Goal: Task Accomplishment & Management: Use online tool/utility

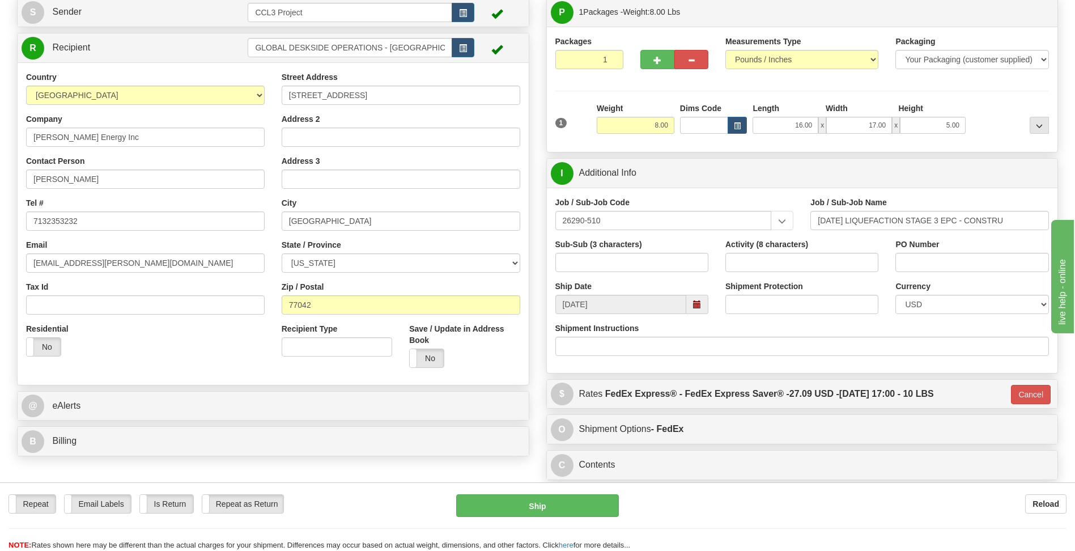
scroll to position [113, 0]
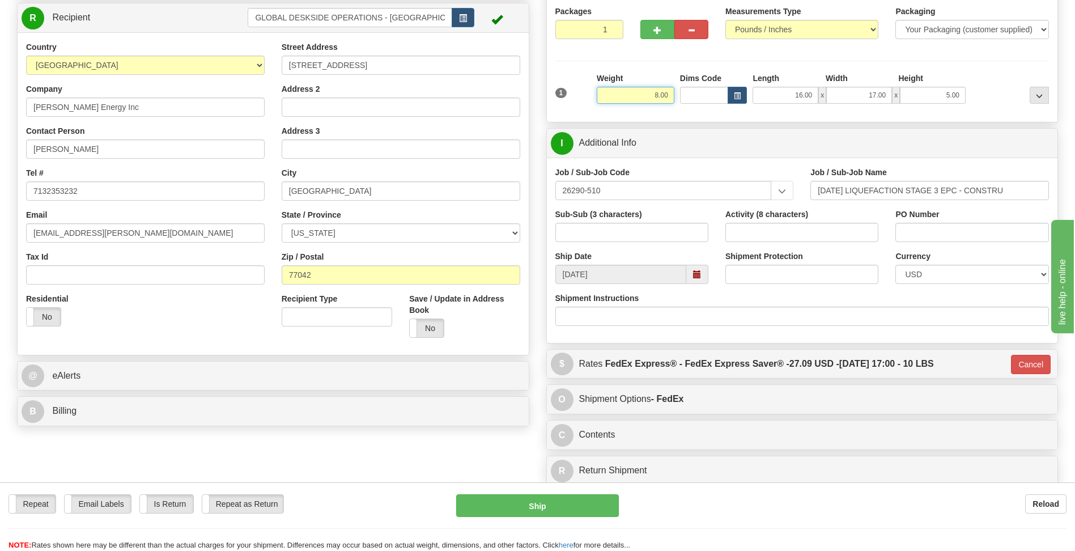
click at [653, 95] on input "8.00" at bounding box center [636, 95] width 78 height 17
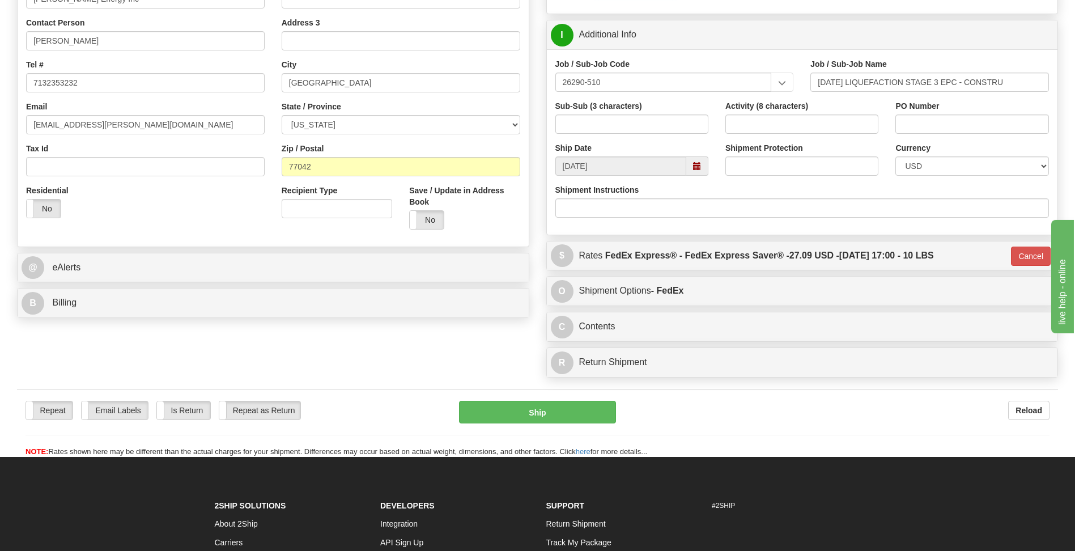
scroll to position [283, 0]
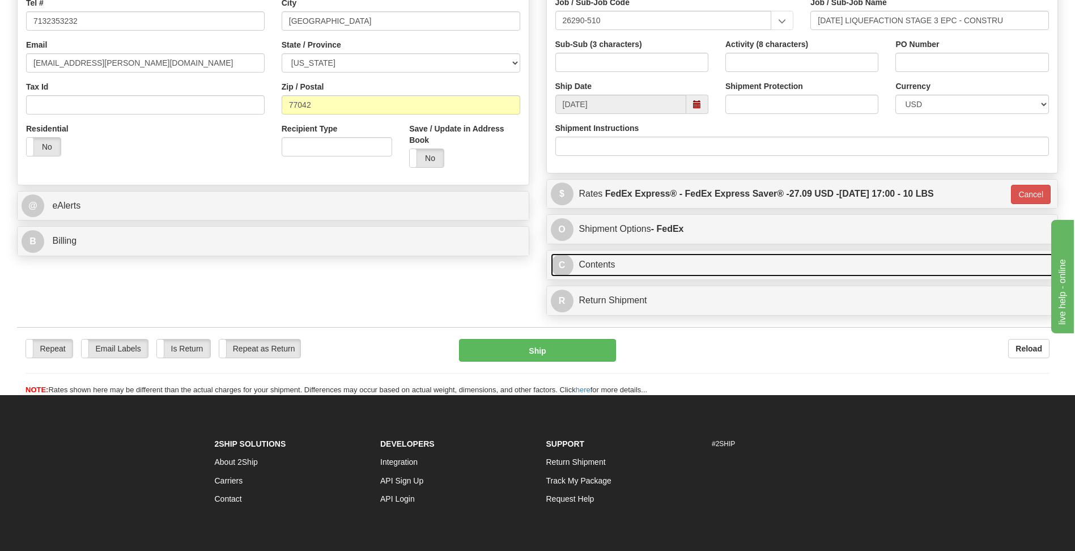
click at [675, 272] on link "C Contents" at bounding box center [802, 264] width 503 height 23
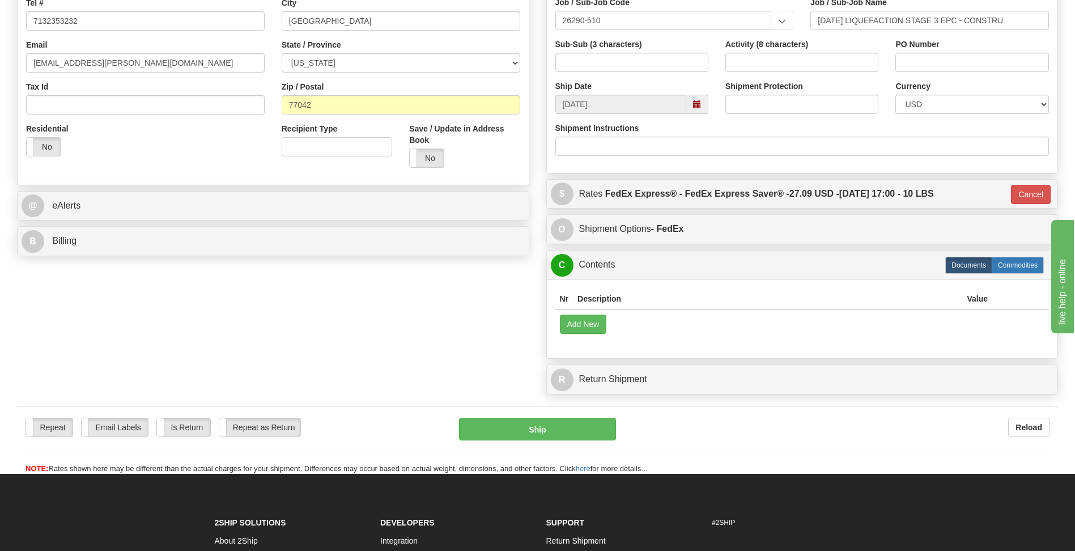
click at [1021, 265] on label "Commodities" at bounding box center [1018, 265] width 52 height 17
type input "20"
radio input "true"
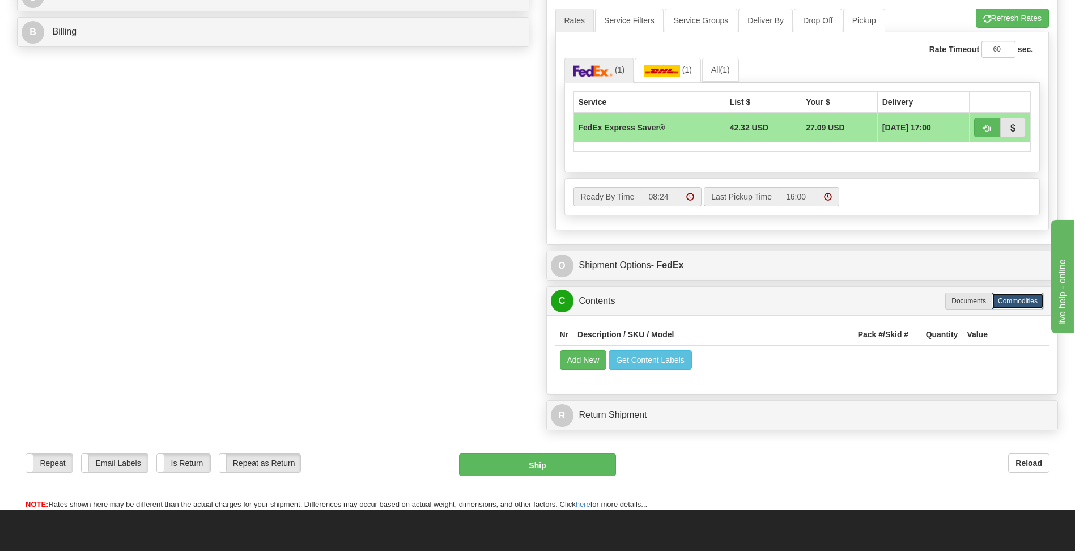
scroll to position [510, 0]
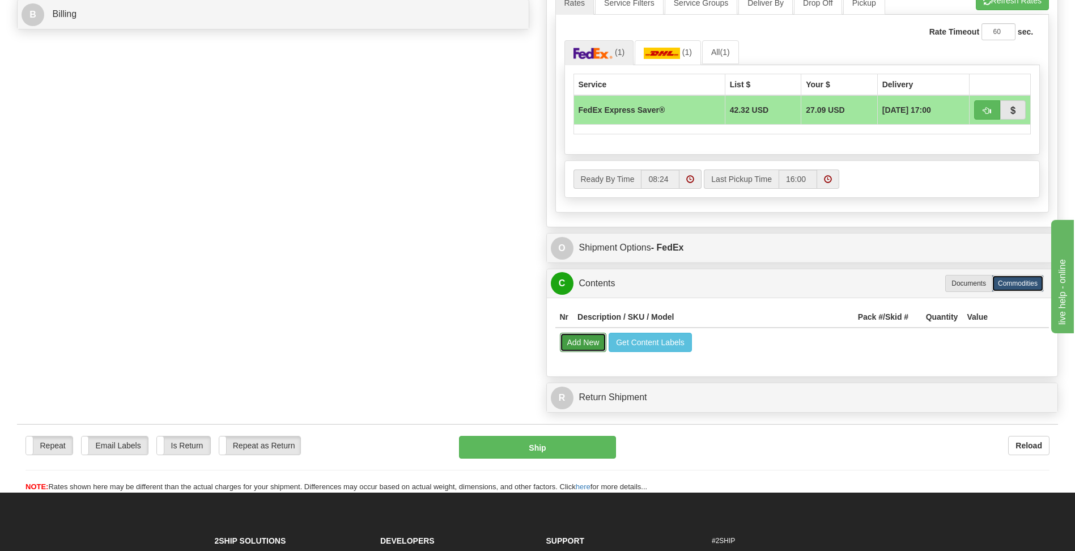
click at [585, 346] on button "Add New" at bounding box center [583, 342] width 47 height 19
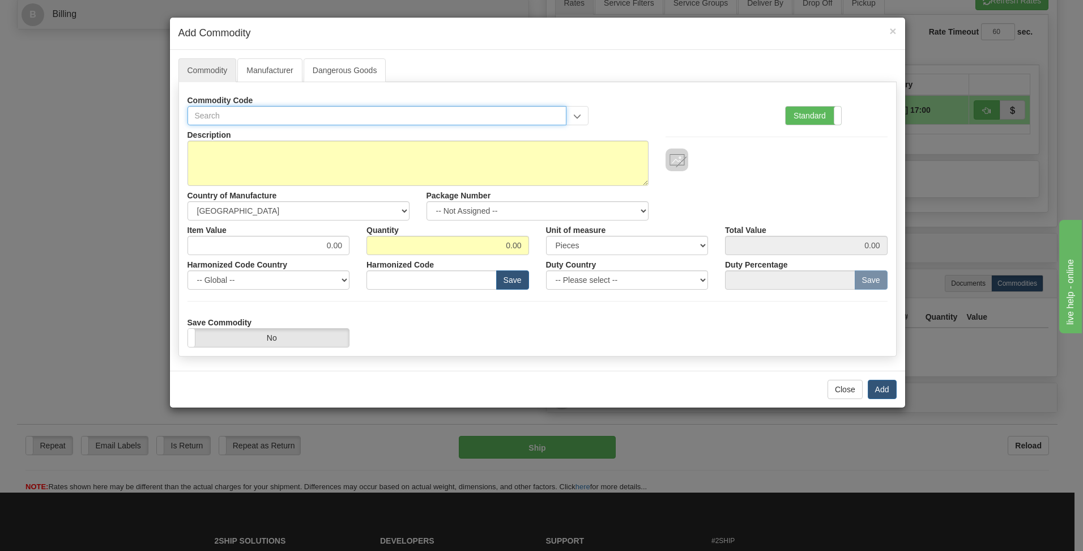
click at [211, 110] on input "text" at bounding box center [378, 115] width 380 height 19
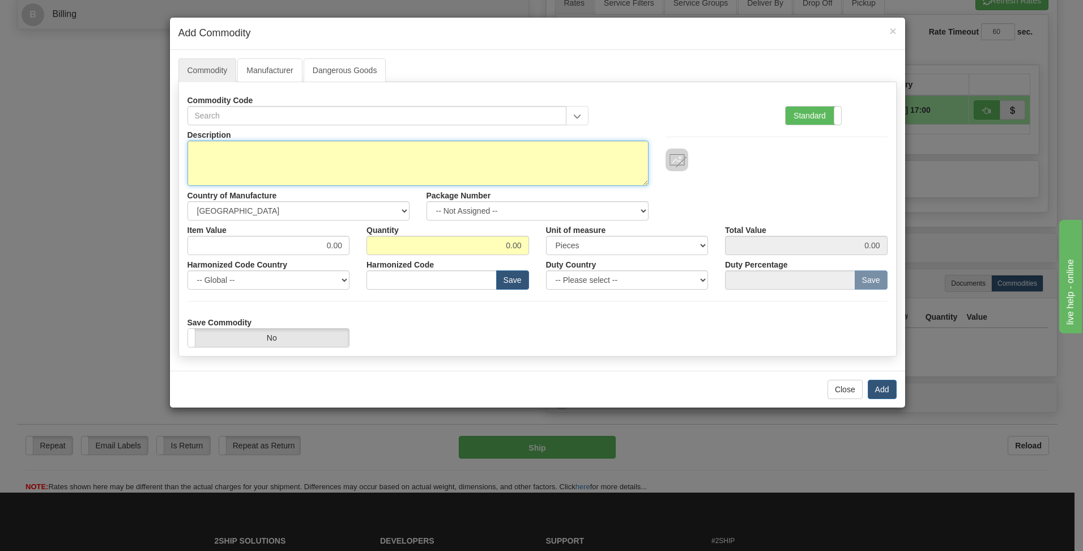
click at [216, 164] on textarea "Description" at bounding box center [418, 163] width 461 height 45
type textarea "Dell laptop"
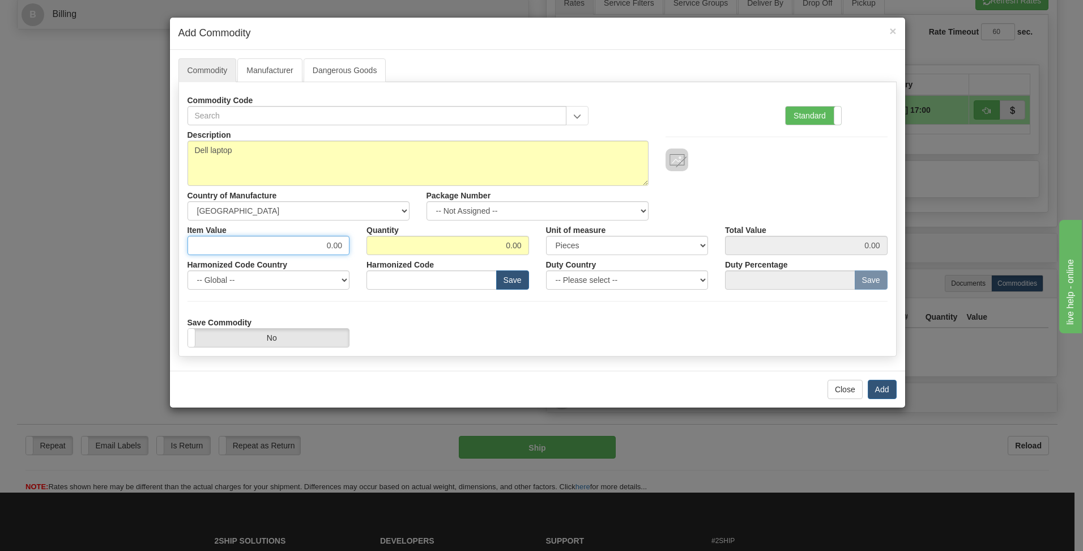
drag, startPoint x: 305, startPoint y: 248, endPoint x: 364, endPoint y: 245, distance: 59.6
click at [364, 245] on div "Item Value 0.00 Quantity 0.00 Unit of measure 3 Thousand Square Inches Adjustme…" at bounding box center [537, 237] width 717 height 35
type input "1000"
drag, startPoint x: 491, startPoint y: 250, endPoint x: 537, endPoint y: 245, distance: 45.6
click at [537, 245] on div "Quantity 0.00" at bounding box center [448, 237] width 180 height 35
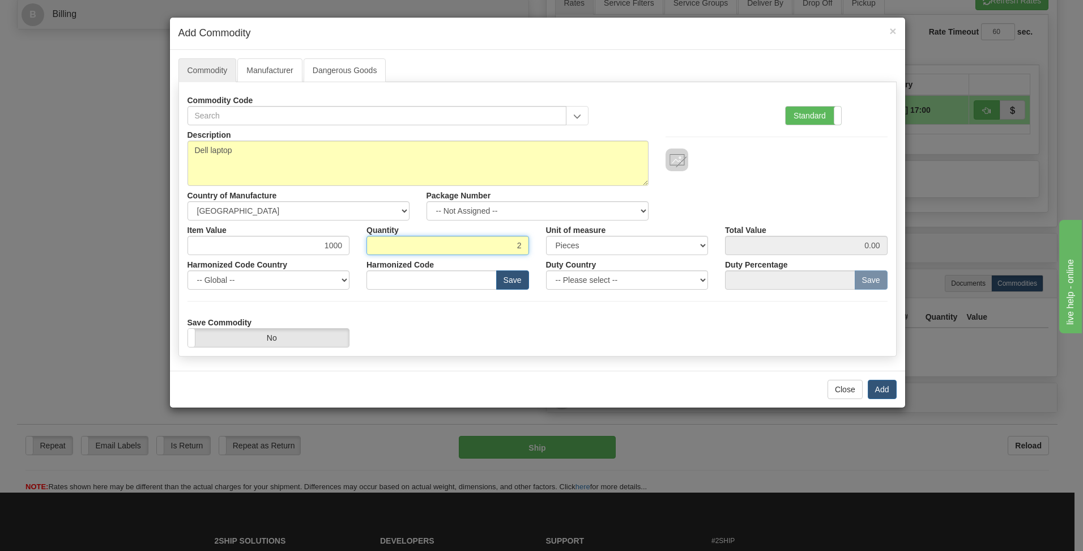
type input "2"
type input "2000.00"
click at [505, 317] on div "Save Commodity Yes No" at bounding box center [537, 330] width 717 height 35
click at [878, 389] on button "Add" at bounding box center [882, 389] width 29 height 19
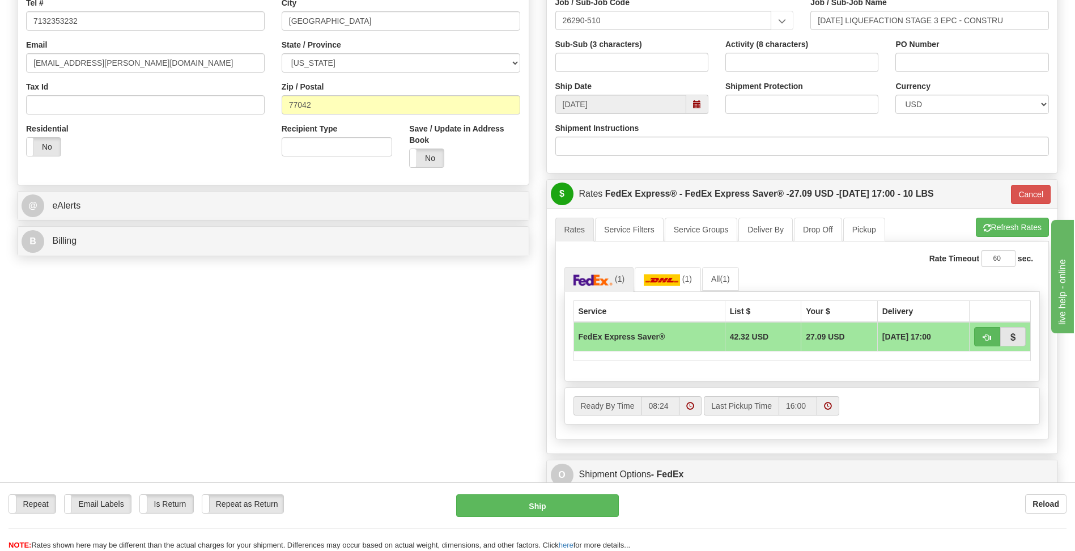
scroll to position [283, 0]
click at [1014, 226] on button "Refresh Rates" at bounding box center [1012, 227] width 73 height 19
type input "20"
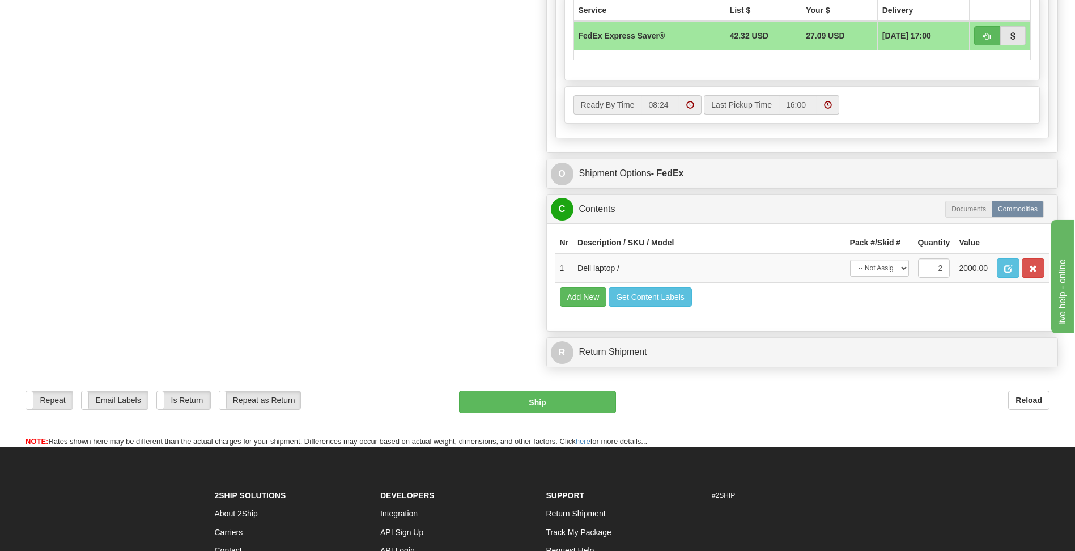
scroll to position [623, 0]
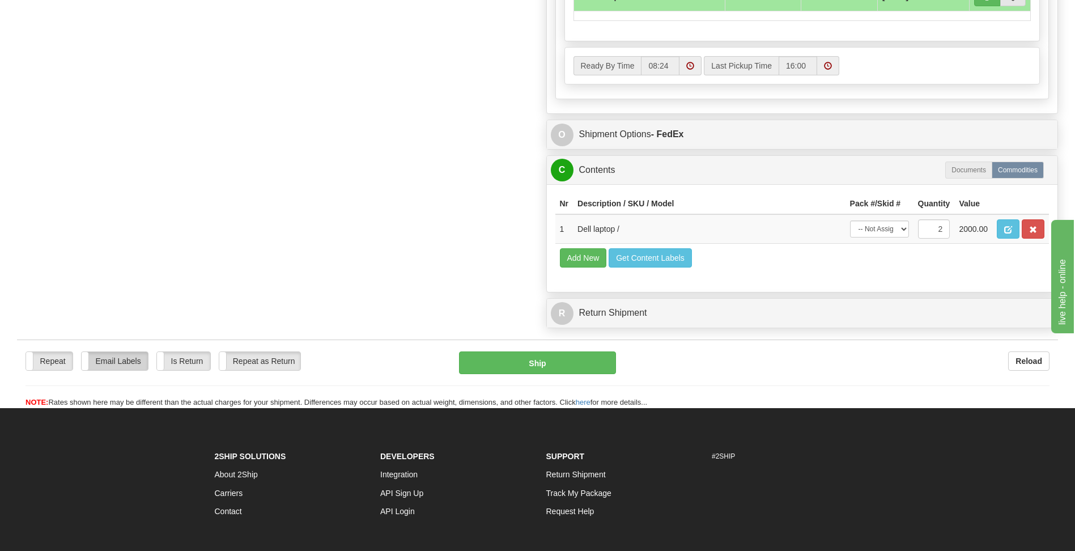
click at [130, 363] on label "Email Labels" at bounding box center [115, 361] width 66 height 18
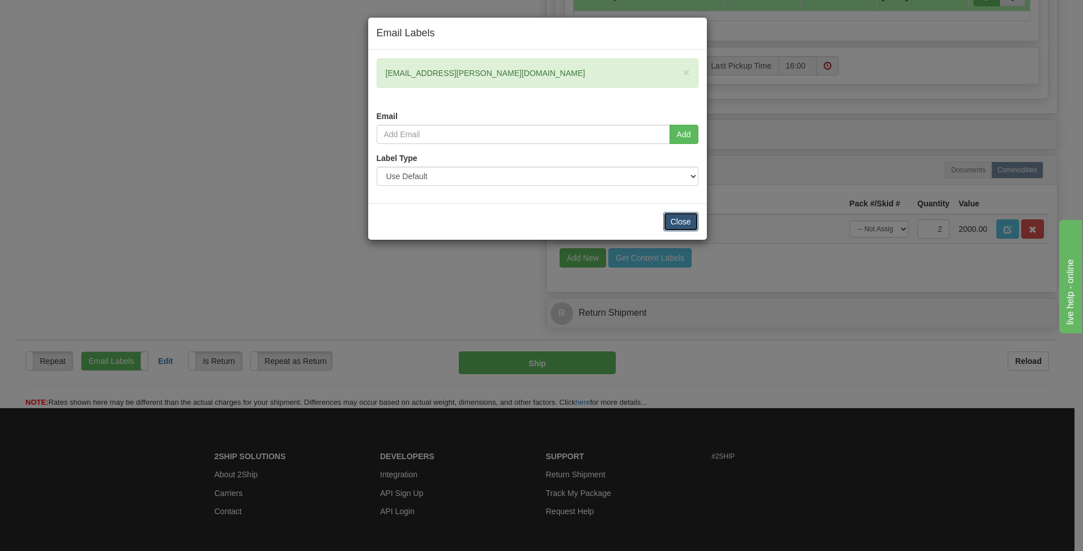
click at [678, 220] on button "Close" at bounding box center [681, 221] width 35 height 19
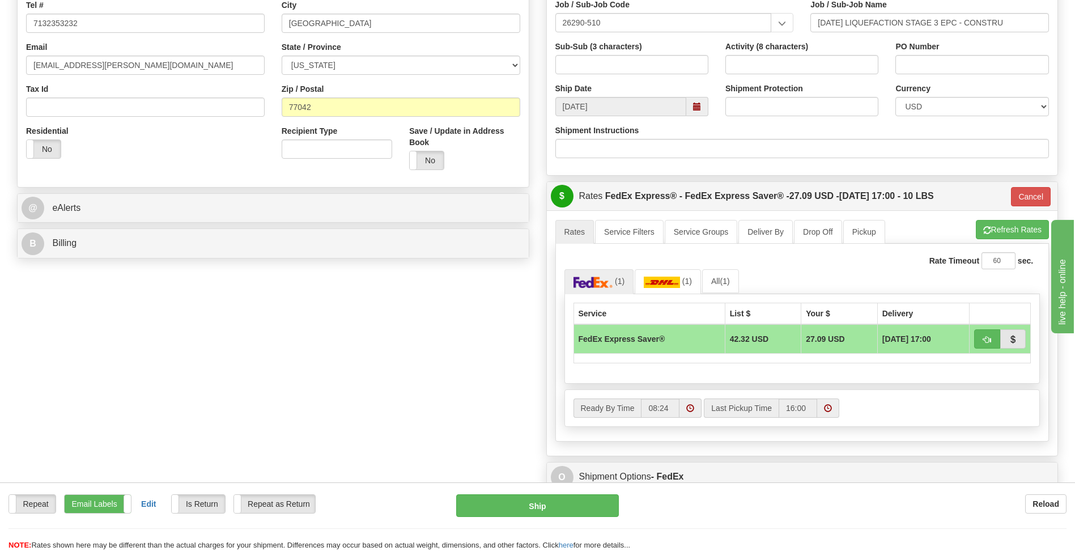
scroll to position [283, 0]
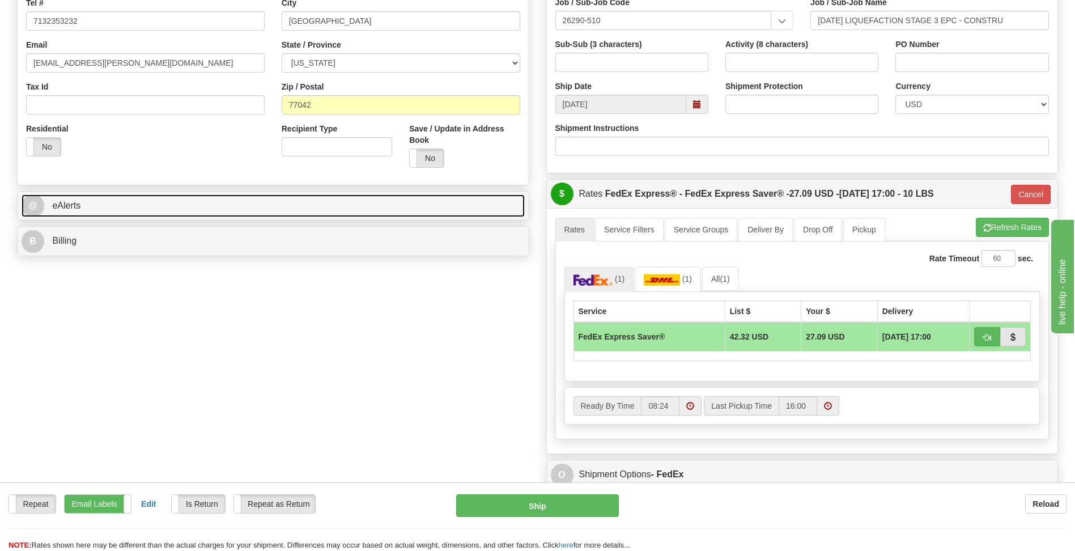
click at [64, 202] on span "eAlerts" at bounding box center [66, 206] width 28 height 10
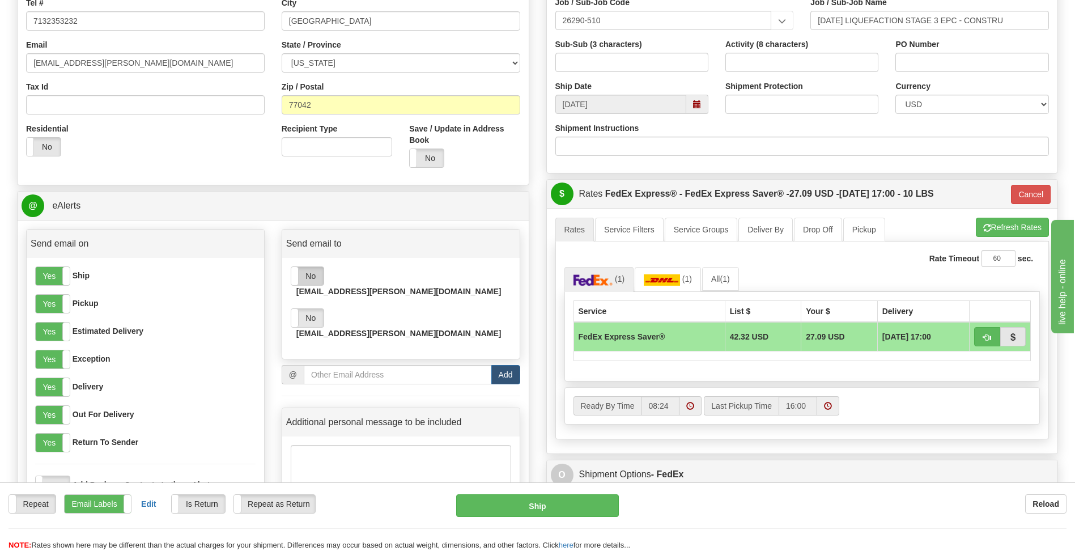
click at [305, 277] on label "No" at bounding box center [307, 276] width 32 height 18
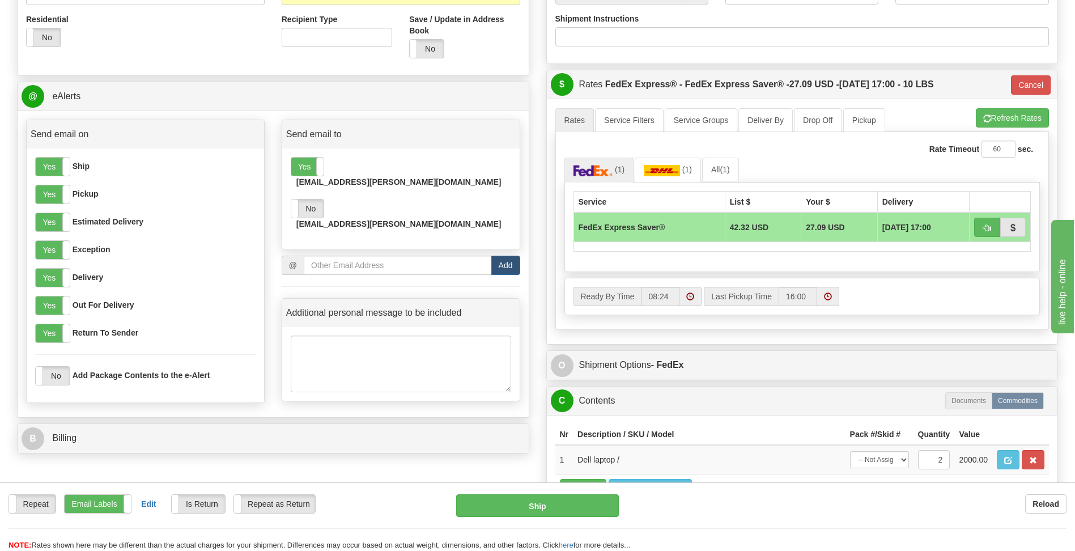
scroll to position [397, 0]
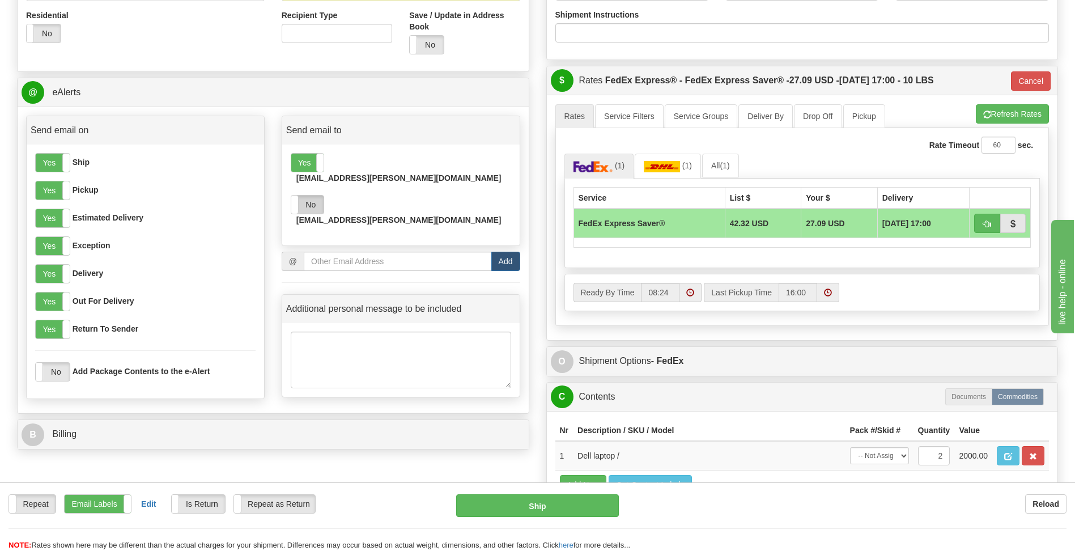
click at [311, 196] on label "No" at bounding box center [307, 205] width 32 height 18
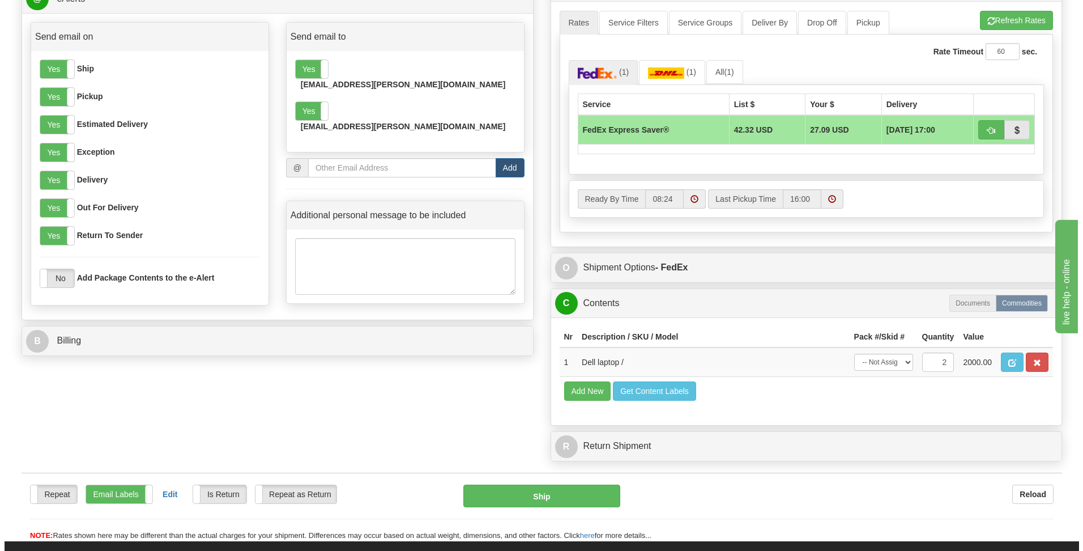
scroll to position [510, 0]
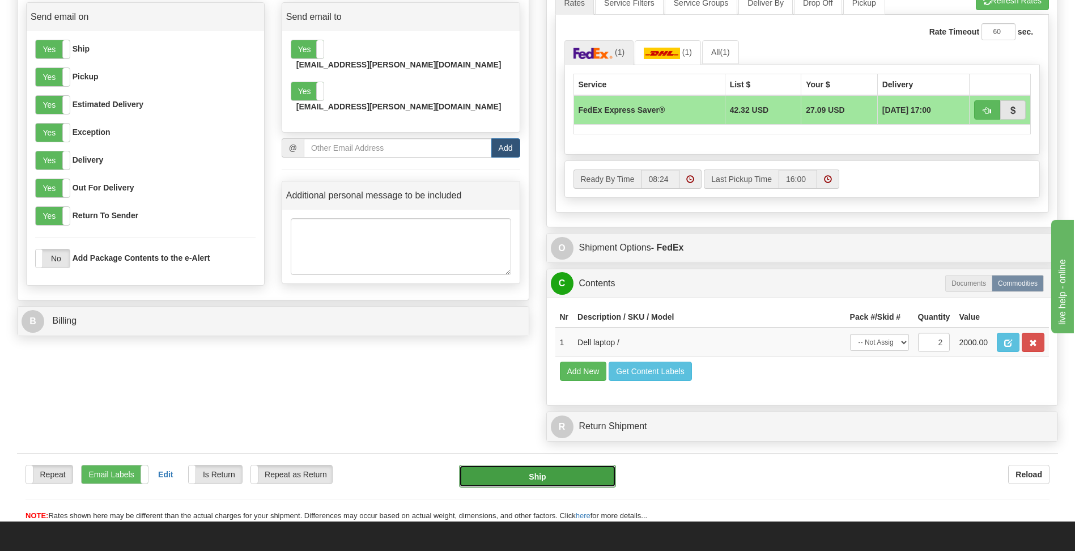
click at [538, 476] on button "Ship" at bounding box center [537, 476] width 156 height 23
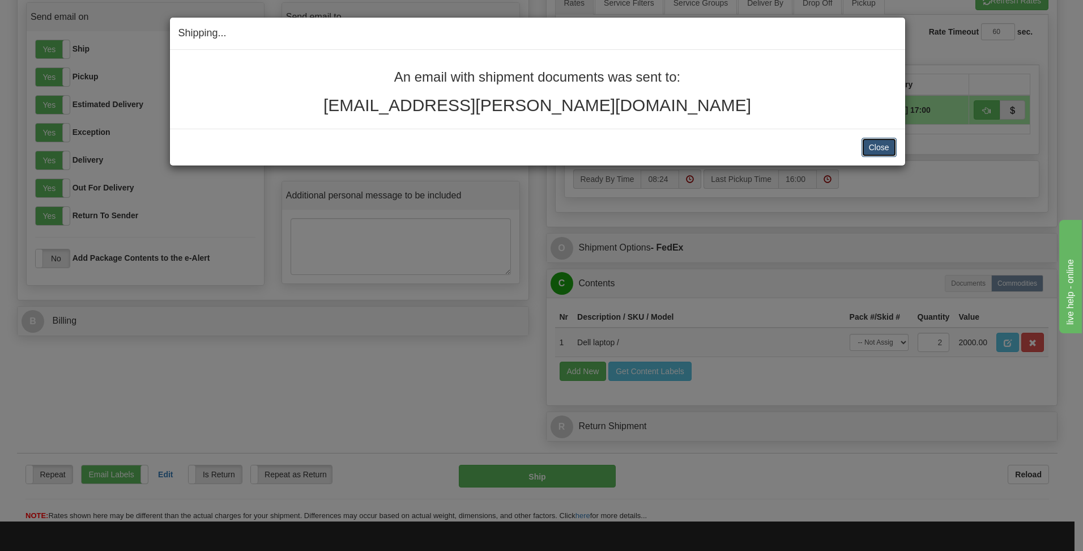
click at [876, 150] on button "Close" at bounding box center [879, 147] width 35 height 19
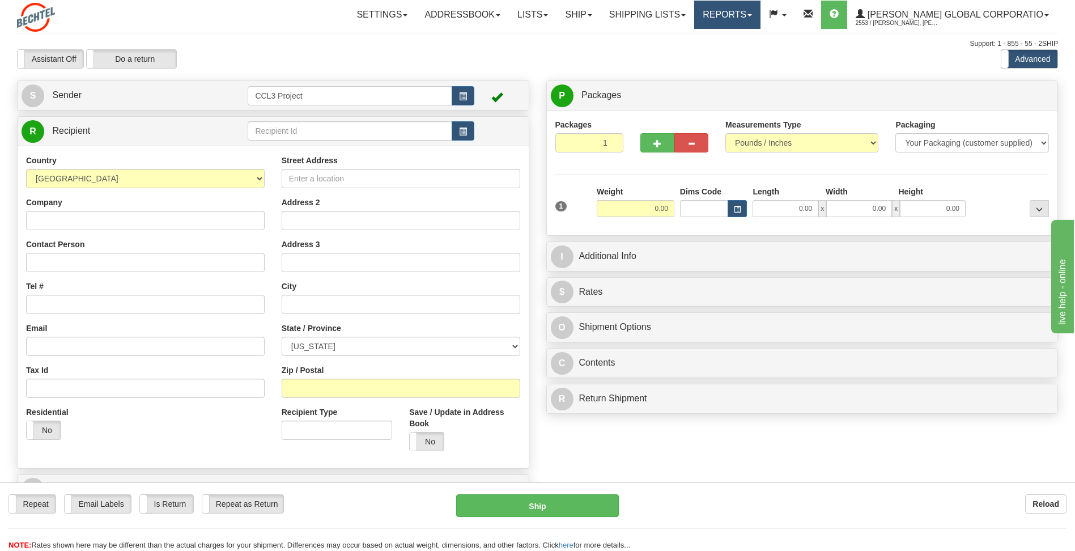
click at [749, 22] on link "Reports" at bounding box center [727, 15] width 66 height 28
click at [647, 58] on div "Assistant On Assistant Off Do a return Do a return Previous Next Standard Advan…" at bounding box center [538, 58] width 1058 height 19
click at [813, 13] on span at bounding box center [808, 14] width 9 height 9
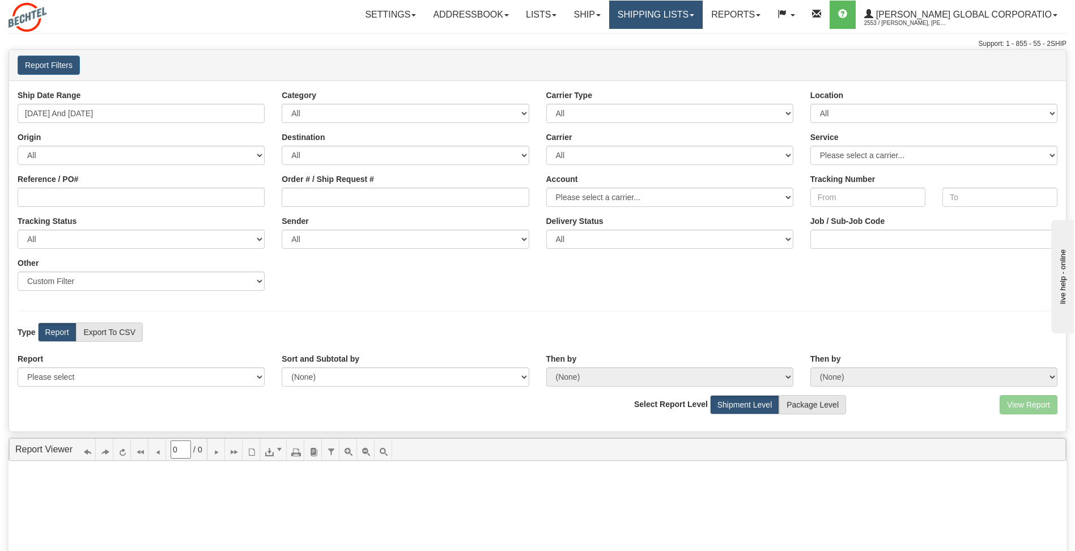
click at [698, 16] on link "Shipping lists" at bounding box center [656, 15] width 94 height 28
click at [589, 46] on div "Support: 1 - 855 - 55 - 2SHIP" at bounding box center [538, 44] width 1058 height 10
click at [565, 22] on link "Lists" at bounding box center [541, 15] width 48 height 28
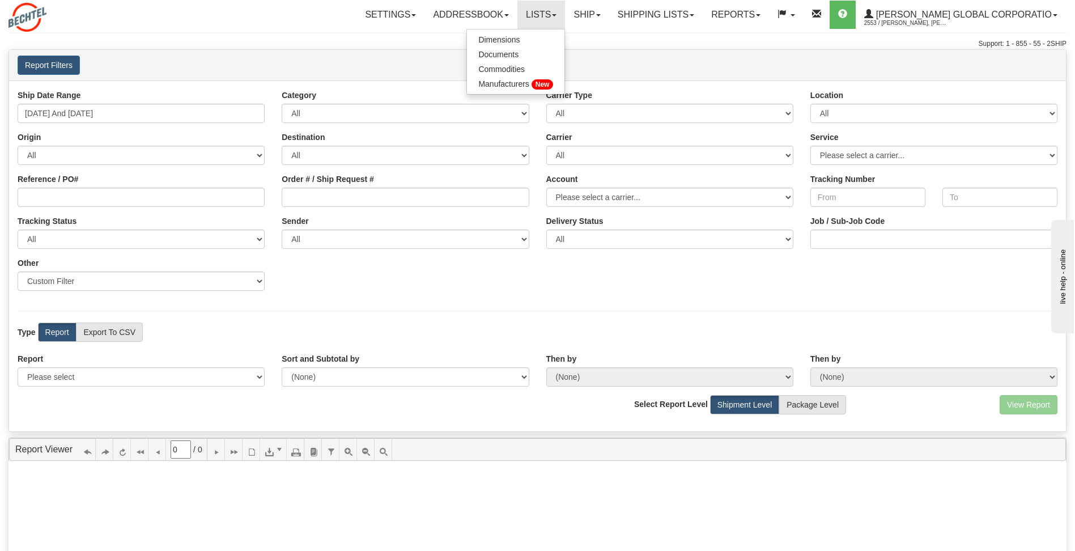
click at [652, 60] on div "Report Filters User Mungal, Christian Mungal Client 2553 - Bechtel Global Corpo…" at bounding box center [537, 65] width 1057 height 19
click at [604, 15] on link "Ship" at bounding box center [587, 15] width 44 height 28
click at [714, 63] on div "Report Filters User Mungal, Christian Mungal Client 2553 - Bechtel Global Corpo…" at bounding box center [537, 65] width 1057 height 19
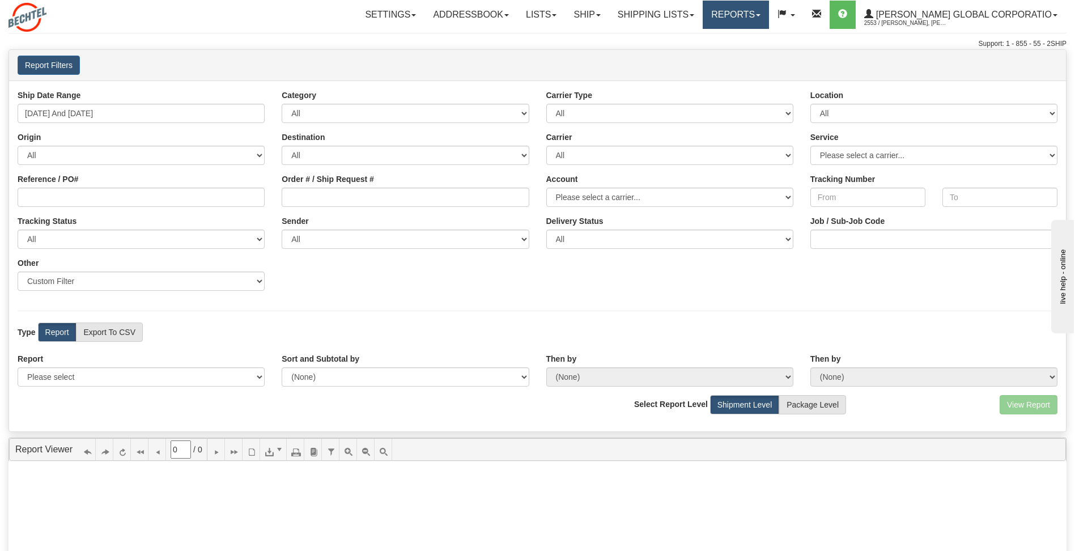
click at [769, 15] on link "Reports" at bounding box center [736, 15] width 66 height 28
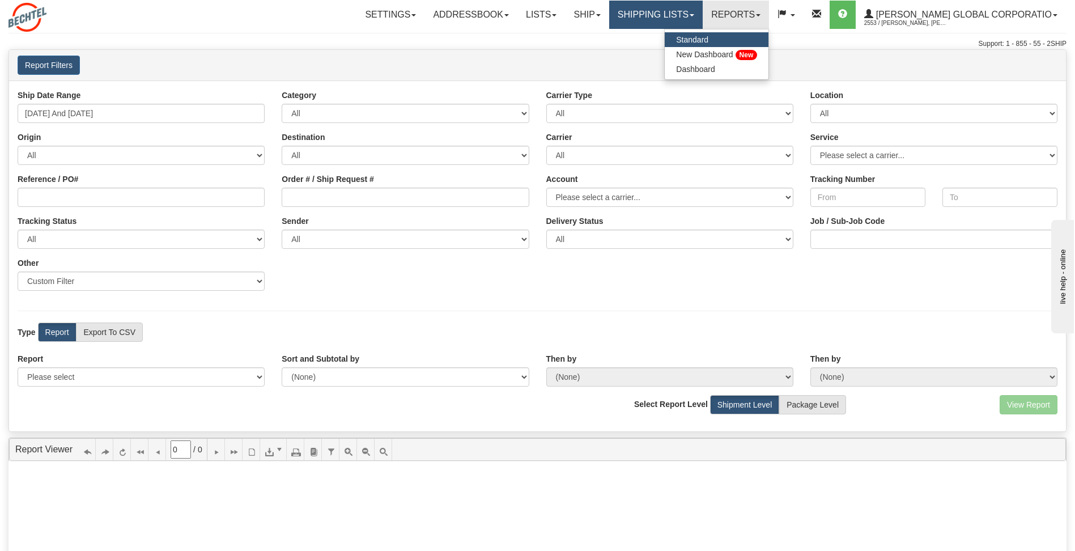
click at [703, 18] on link "Shipping lists" at bounding box center [656, 15] width 94 height 28
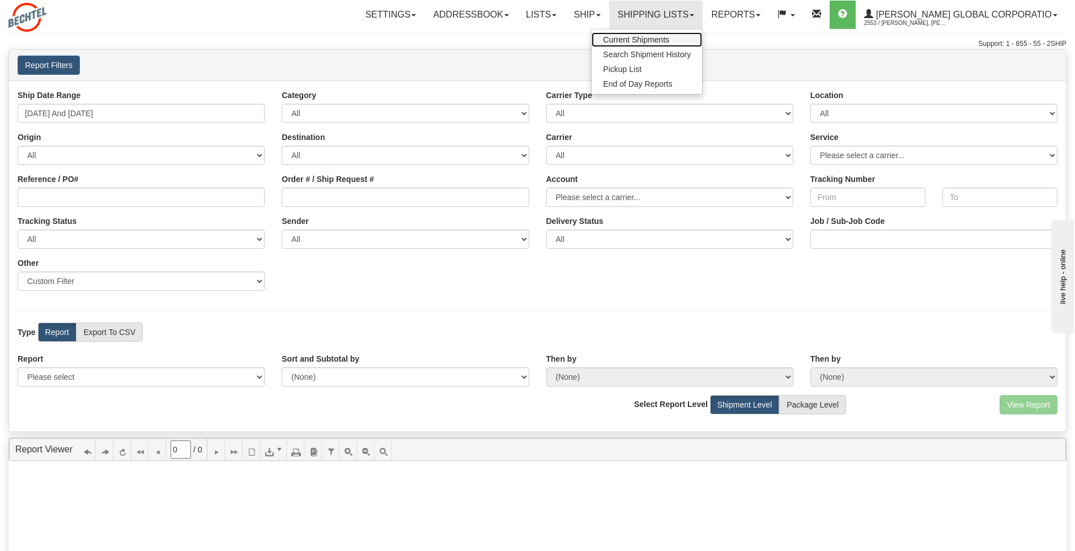
click at [669, 39] on span "Current Shipments" at bounding box center [636, 39] width 66 height 9
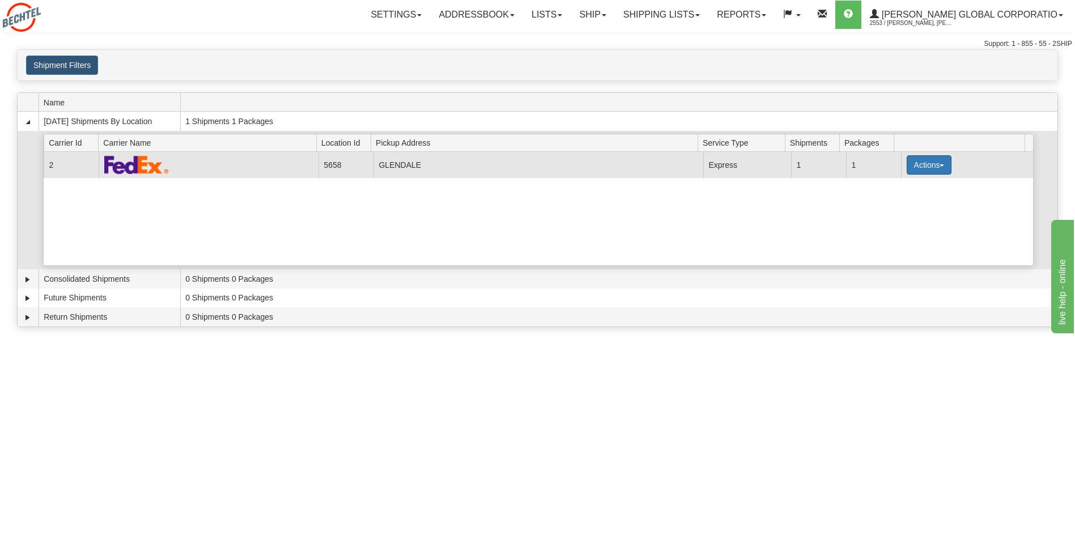
click at [936, 167] on button "Actions" at bounding box center [929, 164] width 45 height 19
click at [902, 188] on span "Details" at bounding box center [887, 186] width 31 height 8
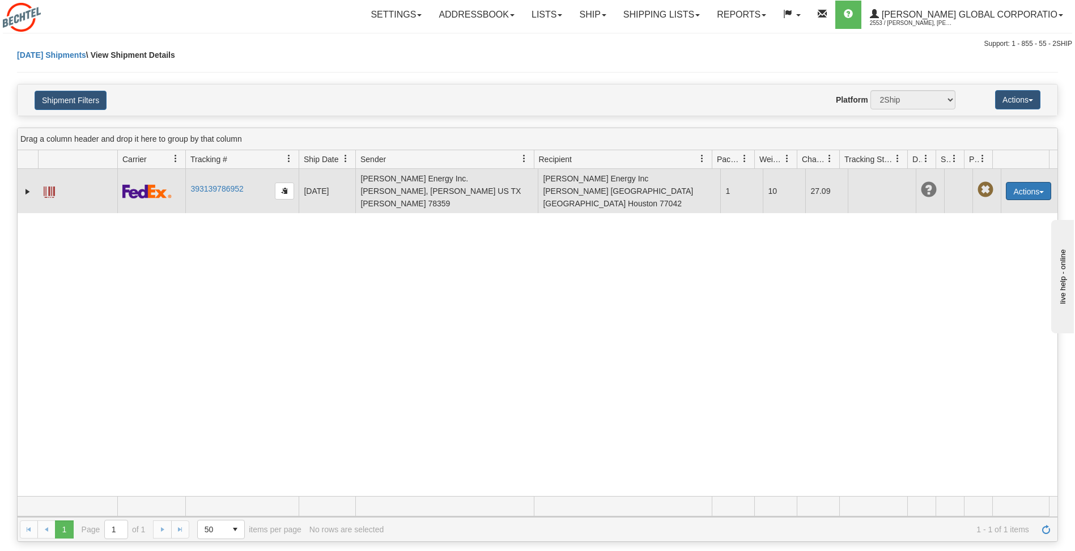
click at [1039, 185] on button "Actions" at bounding box center [1028, 191] width 45 height 18
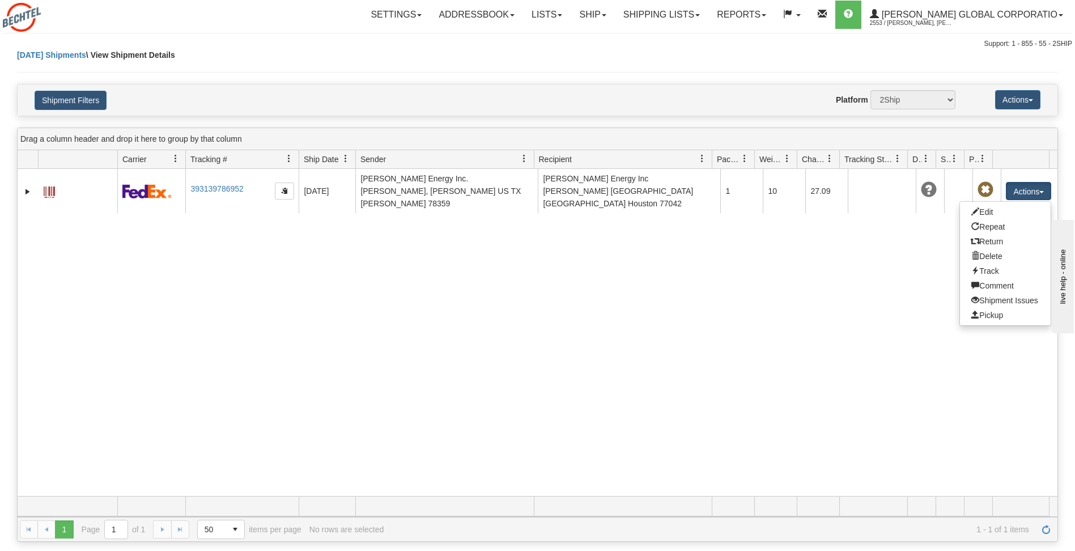
click at [717, 330] on div "31611019 2553 393139786952 [DATE] [DATE] 10:22:23 AM [PERSON_NAME] Energy Inc. …" at bounding box center [538, 332] width 1040 height 327
click at [1034, 99] on button "Actions" at bounding box center [1017, 99] width 45 height 19
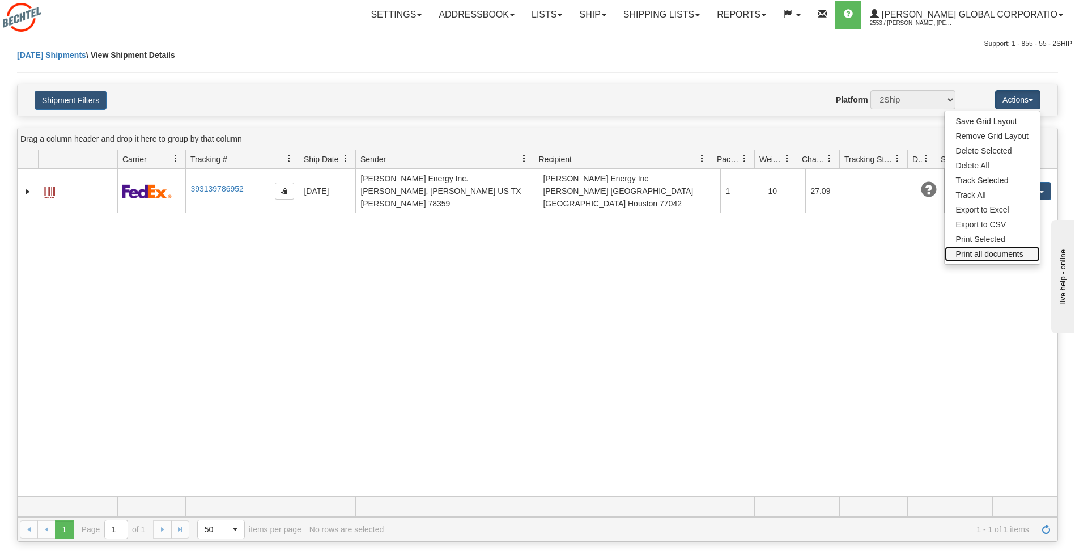
click at [1013, 253] on link "Print all documents" at bounding box center [992, 254] width 95 height 15
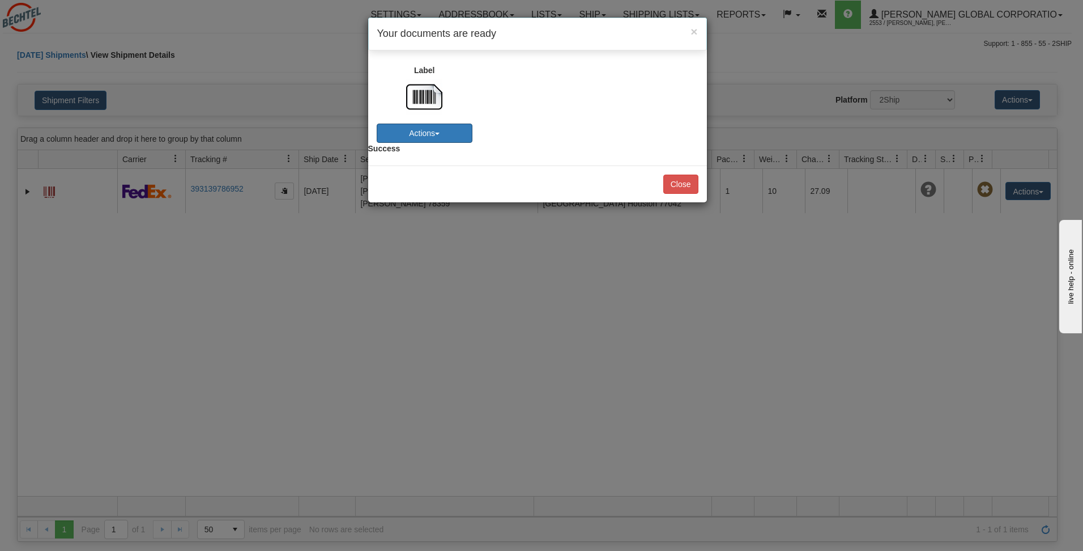
click at [461, 134] on button "Actions" at bounding box center [425, 133] width 96 height 19
click at [439, 151] on link "Download" at bounding box center [414, 154] width 90 height 15
click at [673, 182] on button "Close" at bounding box center [681, 184] width 35 height 19
